Goal: Task Accomplishment & Management: Use online tool/utility

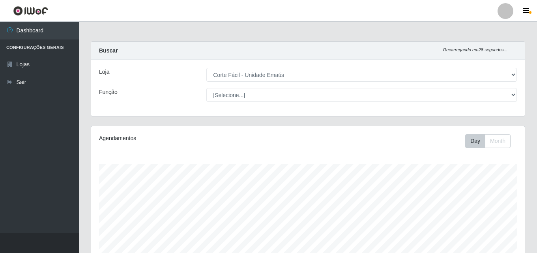
select select "201"
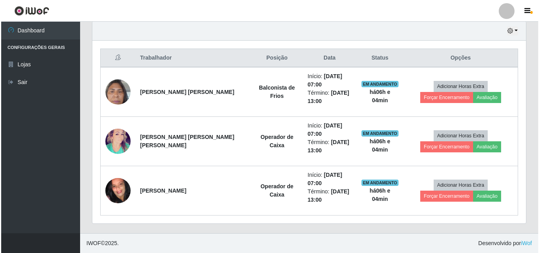
scroll to position [164, 434]
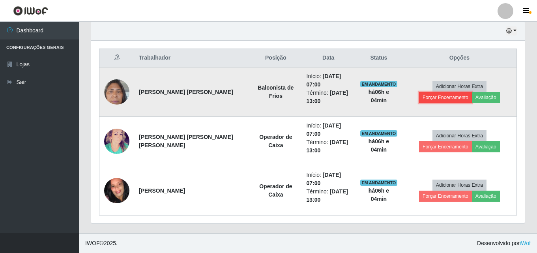
click at [472, 92] on button "Forçar Encerramento" at bounding box center [445, 97] width 53 height 11
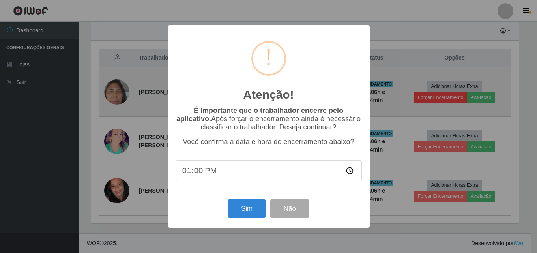
scroll to position [164, 430]
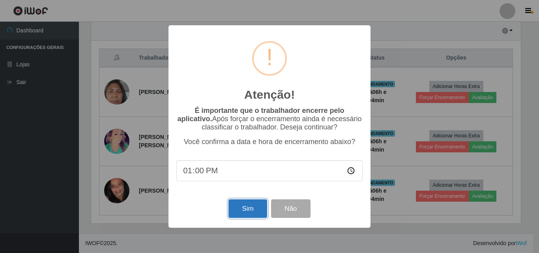
click at [238, 214] on button "Sim" at bounding box center [247, 208] width 38 height 19
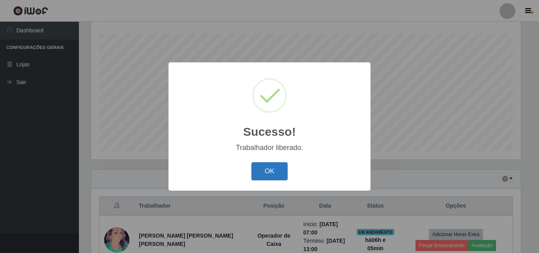
click at [271, 166] on button "OK" at bounding box center [269, 171] width 37 height 19
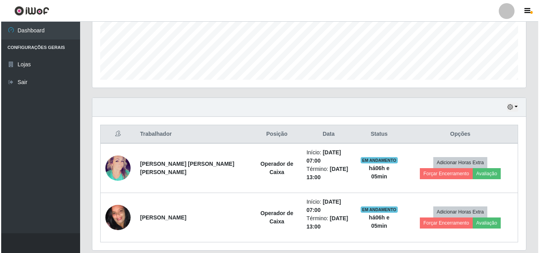
scroll to position [229, 0]
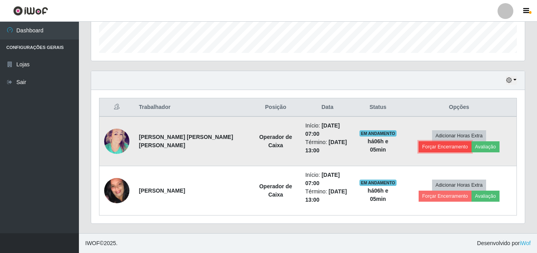
click at [472, 141] on button "Forçar Encerramento" at bounding box center [445, 146] width 53 height 11
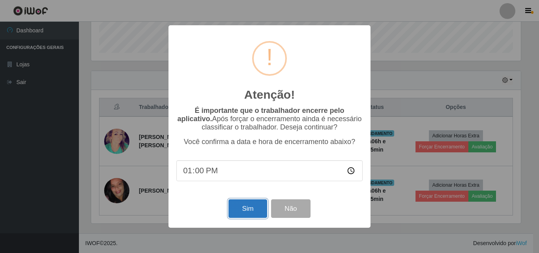
click at [243, 209] on button "Sim" at bounding box center [247, 208] width 38 height 19
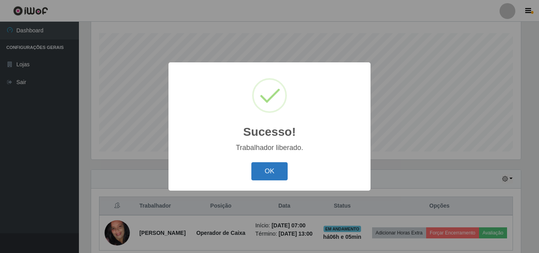
click at [262, 171] on button "OK" at bounding box center [269, 171] width 37 height 19
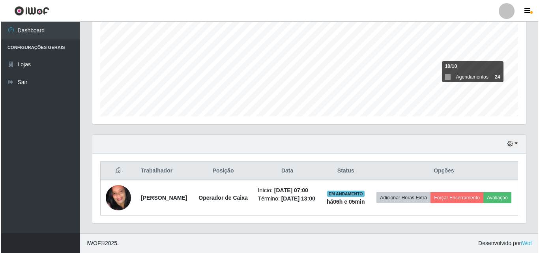
scroll to position [172, 0]
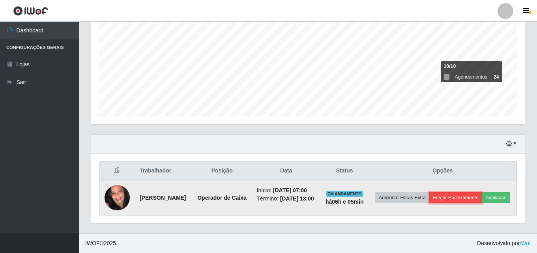
click at [472, 192] on button "Forçar Encerramento" at bounding box center [455, 197] width 53 height 11
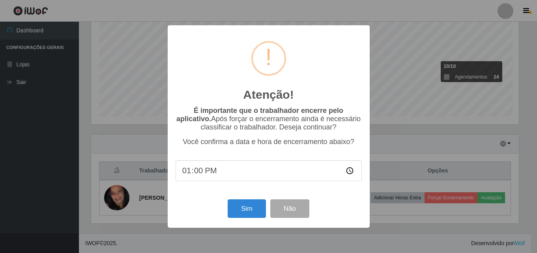
scroll to position [164, 430]
click at [228, 205] on button "Sim" at bounding box center [247, 208] width 38 height 19
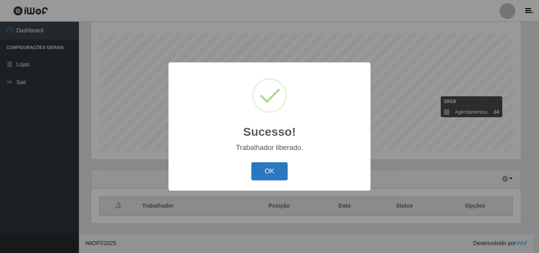
click at [259, 176] on button "OK" at bounding box center [269, 171] width 37 height 19
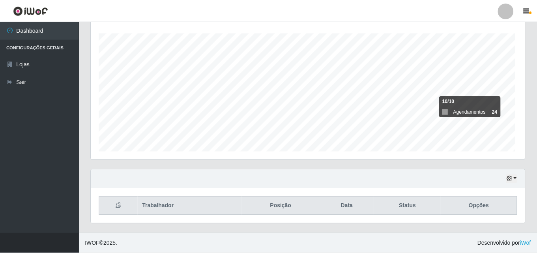
scroll to position [0, 0]
click at [519, 172] on div "Hoje 1 dia 3 dias 1 Semana Não encerrados" at bounding box center [308, 179] width 434 height 19
click at [507, 185] on div "Hoje 1 dia 3 dias 1 Semana Não encerrados" at bounding box center [308, 179] width 434 height 19
click at [508, 183] on button "button" at bounding box center [511, 178] width 11 height 9
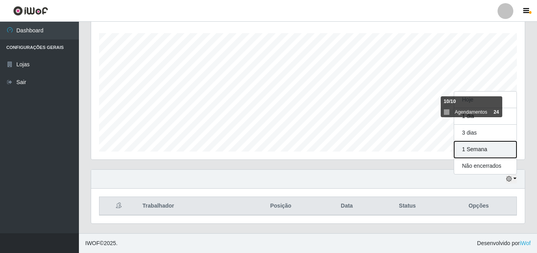
click at [492, 153] on button "1 Semana" at bounding box center [485, 149] width 62 height 17
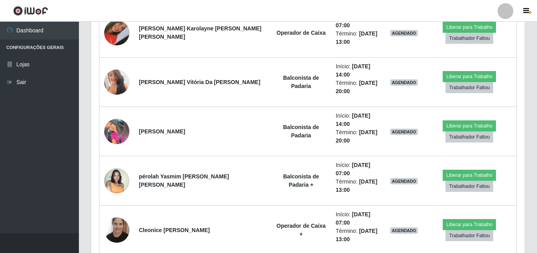
click at [294, 1] on header "Perfil Alterar Senha Sair" at bounding box center [268, 11] width 537 height 22
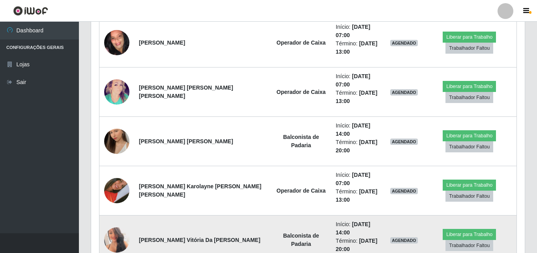
click at [117, 222] on img at bounding box center [116, 240] width 25 height 36
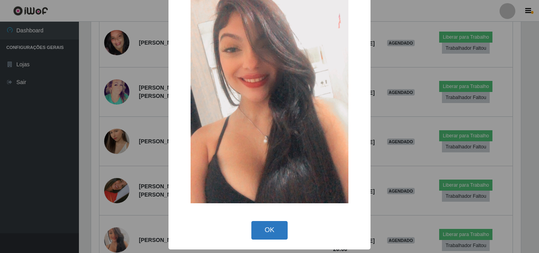
click at [275, 233] on button "OK" at bounding box center [269, 230] width 37 height 19
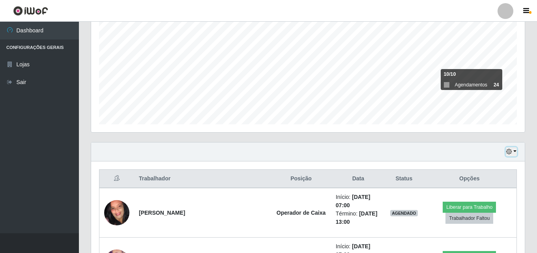
click at [511, 148] on button "button" at bounding box center [511, 151] width 11 height 9
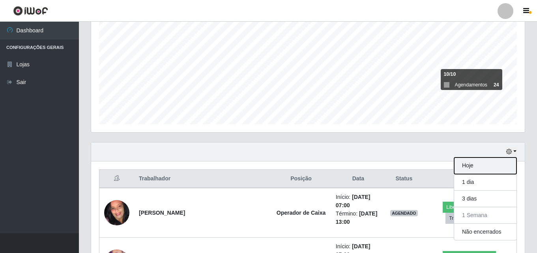
click at [464, 161] on button "Hoje" at bounding box center [485, 165] width 62 height 17
